Goal: Navigation & Orientation: Find specific page/section

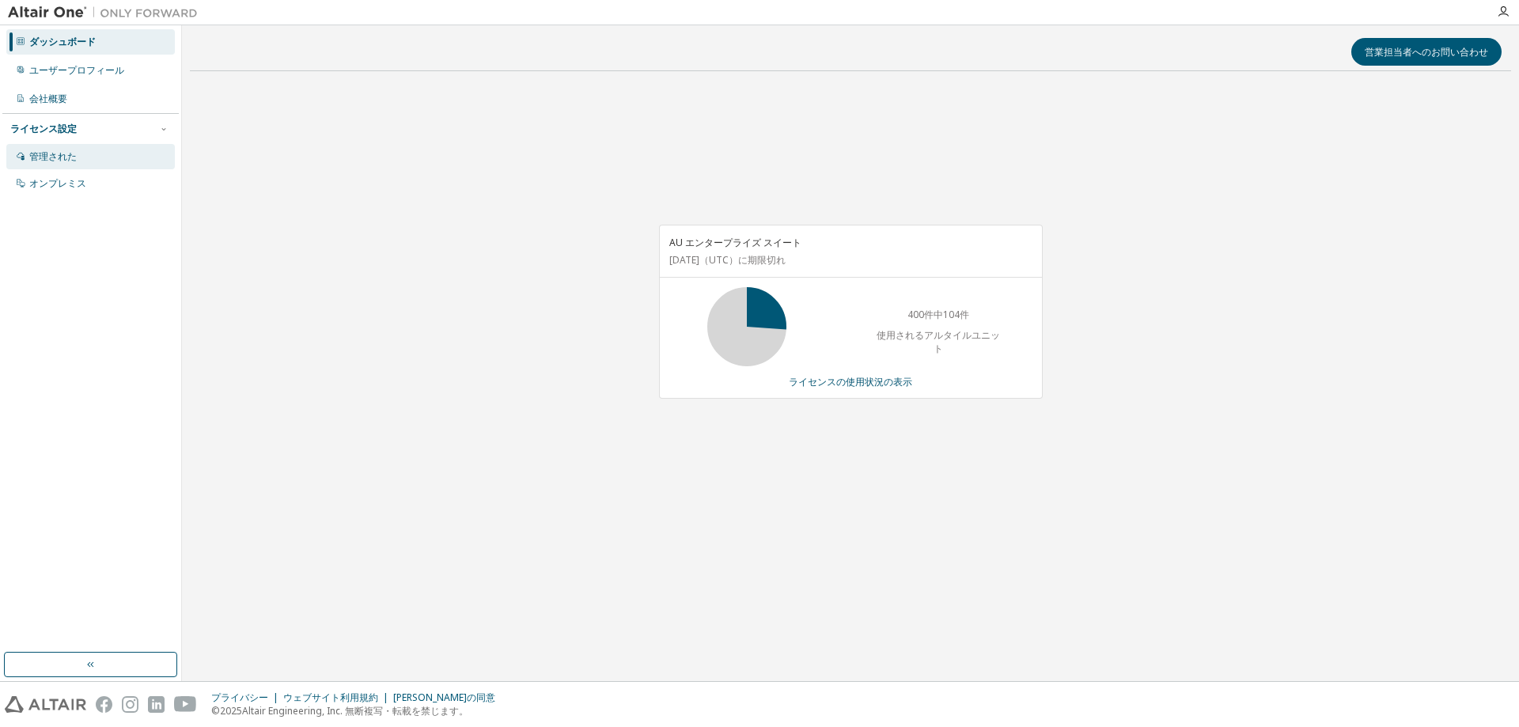
click at [72, 157] on font "管理された" at bounding box center [52, 156] width 47 height 13
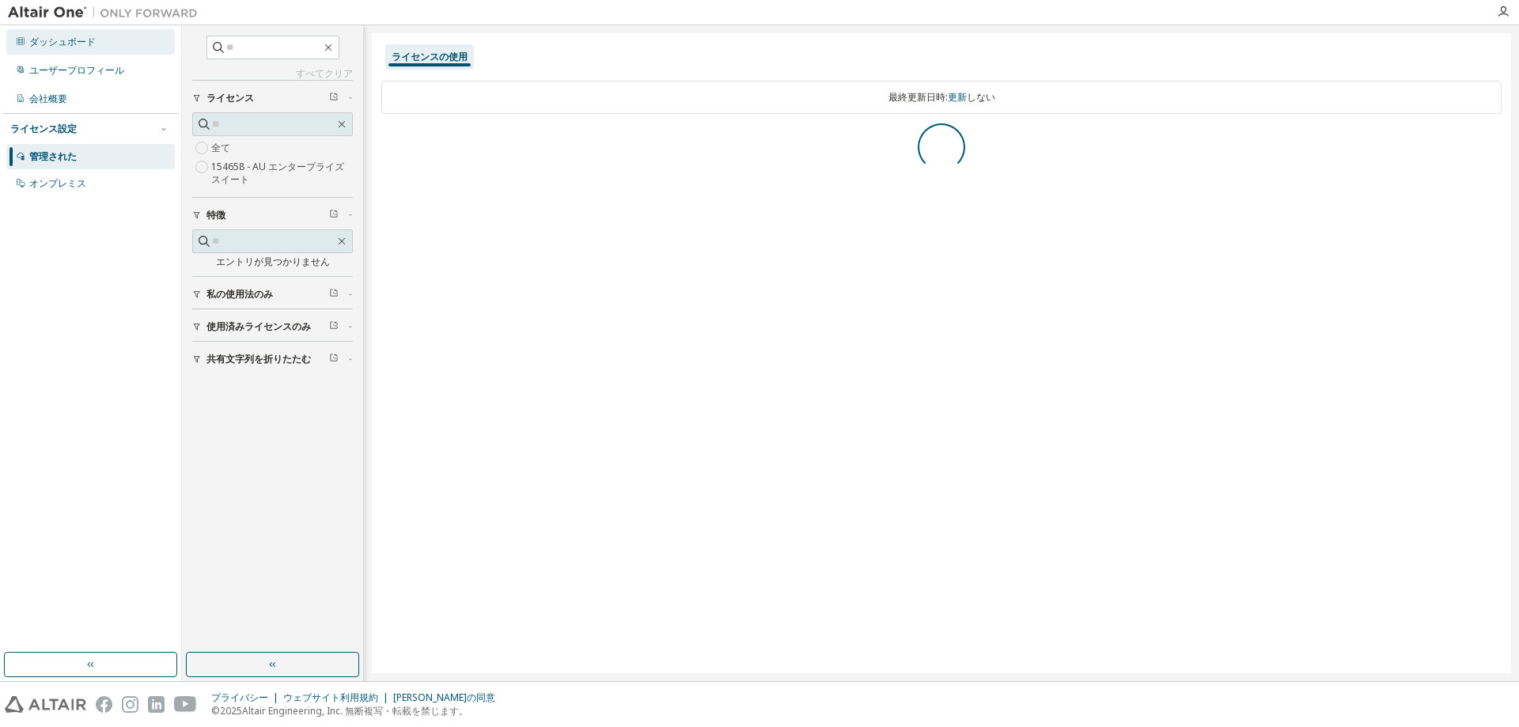
click at [87, 43] on font "ダッシュボード" at bounding box center [62, 41] width 66 height 13
